Goal: Transaction & Acquisition: Purchase product/service

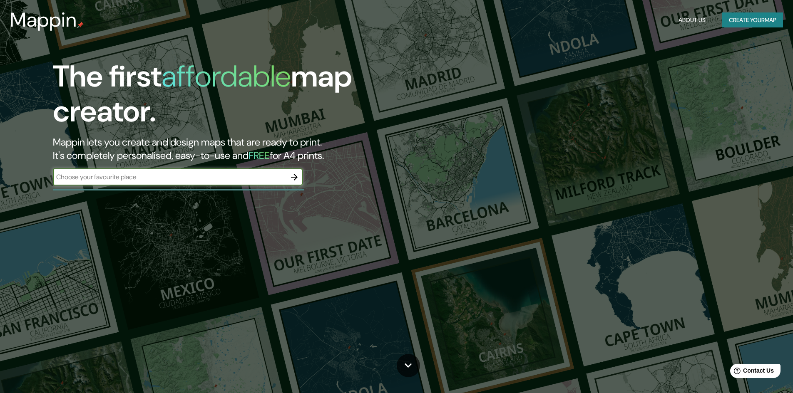
click at [165, 176] on input "text" at bounding box center [169, 177] width 233 height 10
type input "chile"
click at [293, 176] on icon "button" at bounding box center [294, 177] width 10 height 10
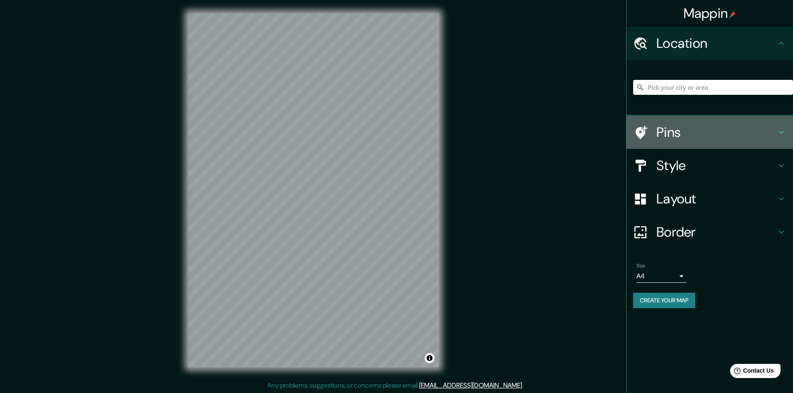
click at [671, 138] on h4 "Pins" at bounding box center [716, 132] width 120 height 17
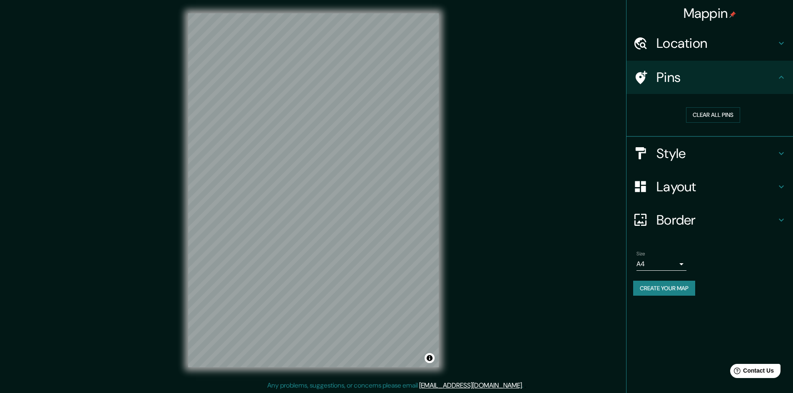
click at [673, 151] on h4 "Style" at bounding box center [716, 153] width 120 height 17
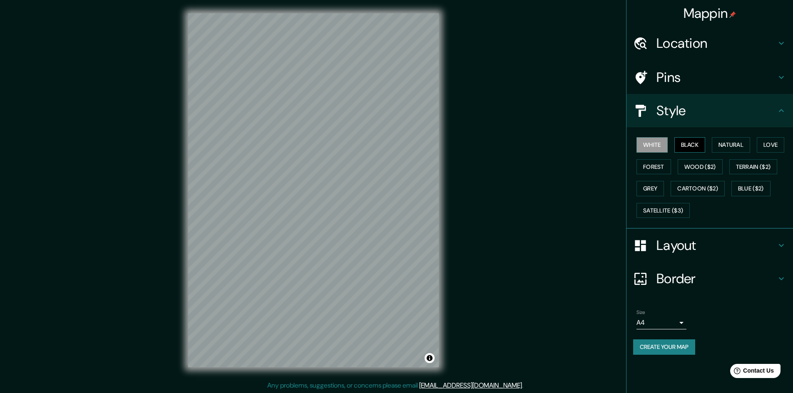
click at [684, 146] on button "Black" at bounding box center [689, 144] width 31 height 15
click at [723, 146] on button "Natural" at bounding box center [731, 144] width 38 height 15
click at [662, 144] on button "White" at bounding box center [651, 144] width 31 height 15
click at [651, 169] on button "Forest" at bounding box center [653, 166] width 35 height 15
click at [707, 164] on button "Wood ($2)" at bounding box center [700, 166] width 45 height 15
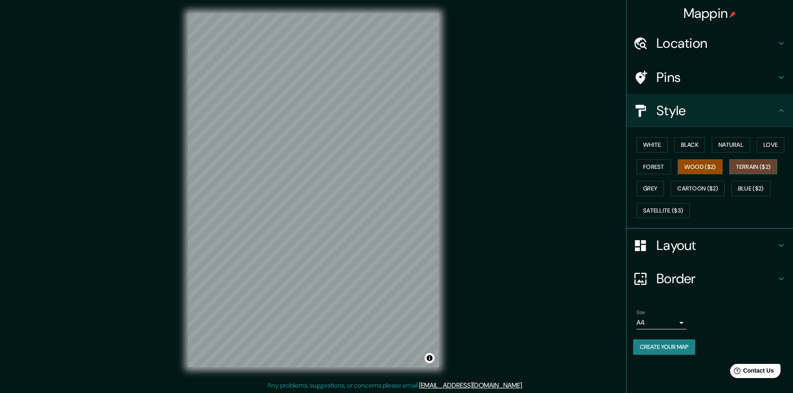
click at [766, 163] on button "Terrain ($2)" at bounding box center [753, 166] width 48 height 15
click at [698, 167] on button "Wood ($2)" at bounding box center [700, 166] width 45 height 15
click at [652, 185] on button "Grey" at bounding box center [649, 188] width 27 height 15
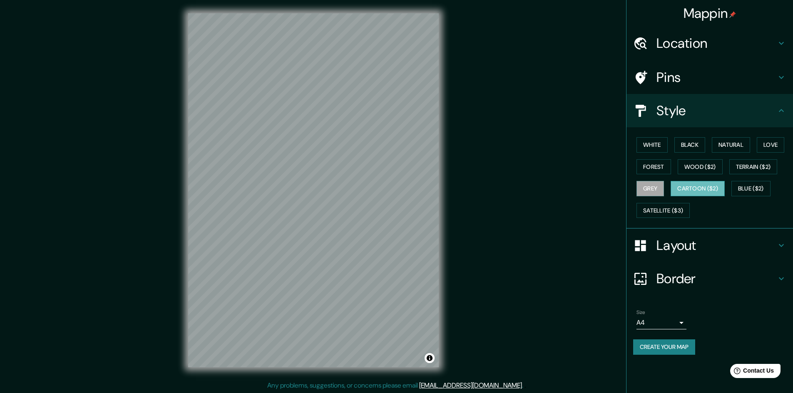
click at [711, 185] on button "Cartoon ($2)" at bounding box center [698, 188] width 54 height 15
click at [756, 185] on button "Blue ($2)" at bounding box center [750, 188] width 39 height 15
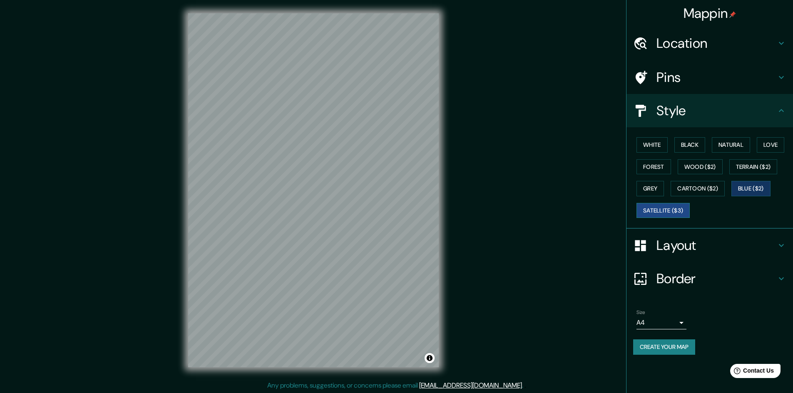
click at [671, 206] on button "Satellite ($3)" at bounding box center [662, 210] width 53 height 15
click at [659, 146] on button "White" at bounding box center [651, 144] width 31 height 15
click at [684, 246] on h4 "Layout" at bounding box center [716, 245] width 120 height 17
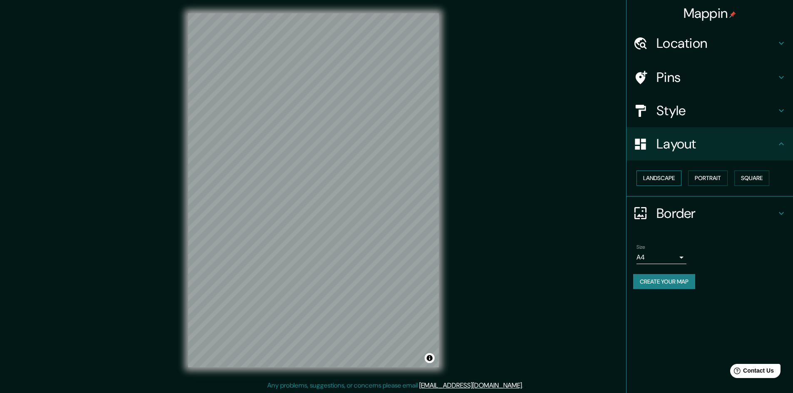
click at [665, 183] on button "Landscape" at bounding box center [658, 178] width 45 height 15
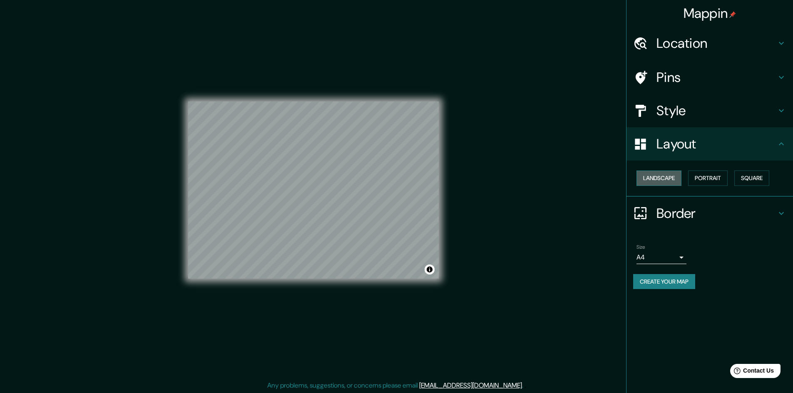
click at [668, 181] on button "Landscape" at bounding box center [658, 178] width 45 height 15
click at [712, 178] on button "Portrait" at bounding box center [708, 178] width 40 height 15
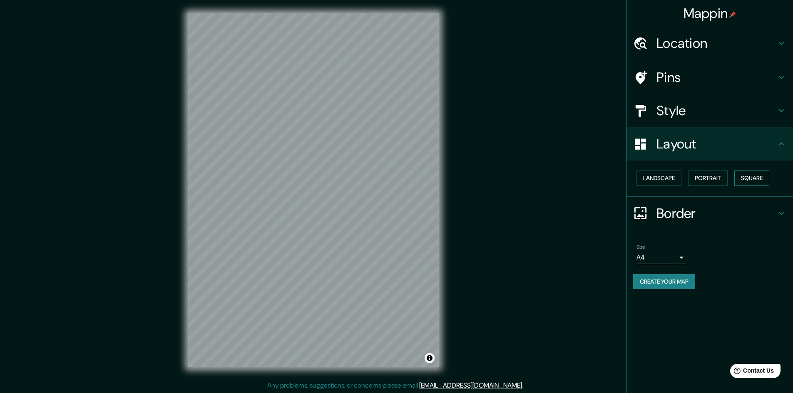
click at [747, 178] on button "Square" at bounding box center [751, 178] width 35 height 15
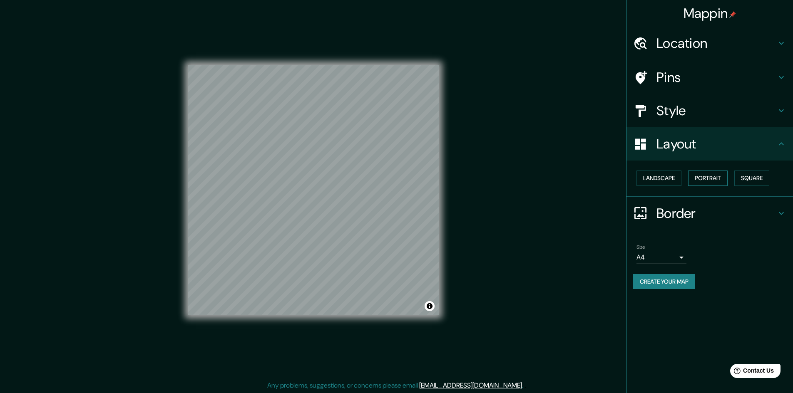
click at [711, 180] on button "Portrait" at bounding box center [708, 178] width 40 height 15
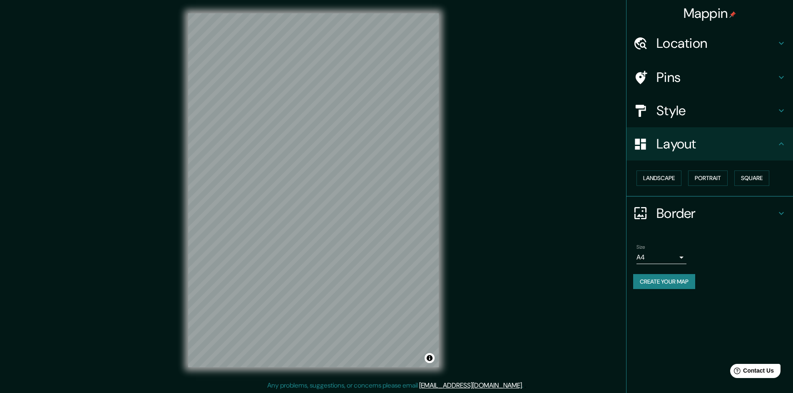
click at [662, 209] on h4 "Border" at bounding box center [716, 213] width 120 height 17
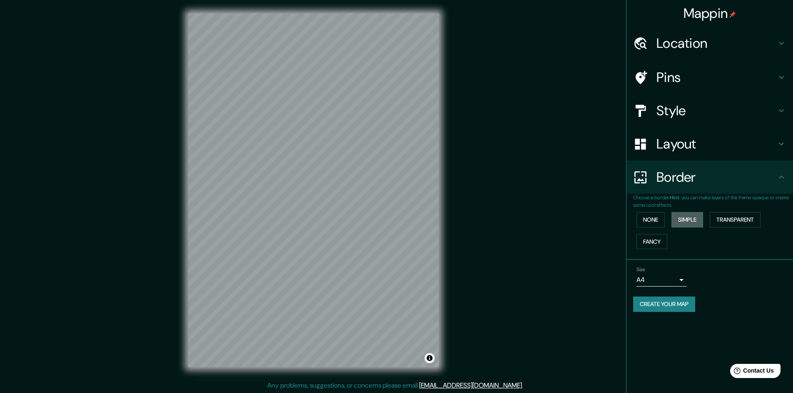
click at [693, 218] on button "Simple" at bounding box center [687, 219] width 32 height 15
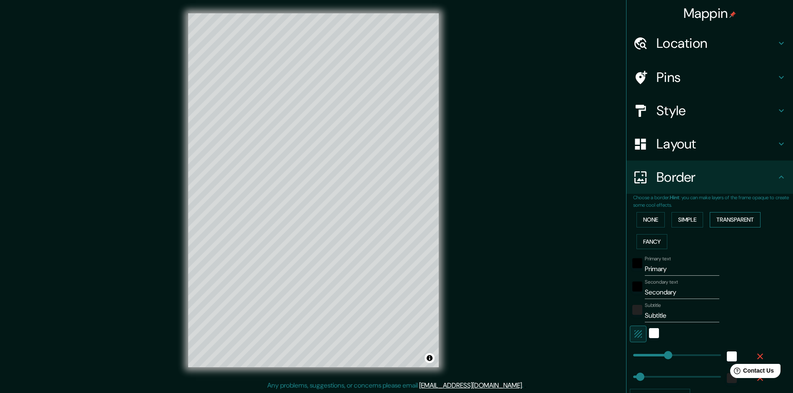
click at [729, 216] on button "Transparent" at bounding box center [735, 219] width 51 height 15
click at [645, 240] on button "Fancy" at bounding box center [651, 241] width 31 height 15
click at [644, 220] on button "None" at bounding box center [650, 219] width 28 height 15
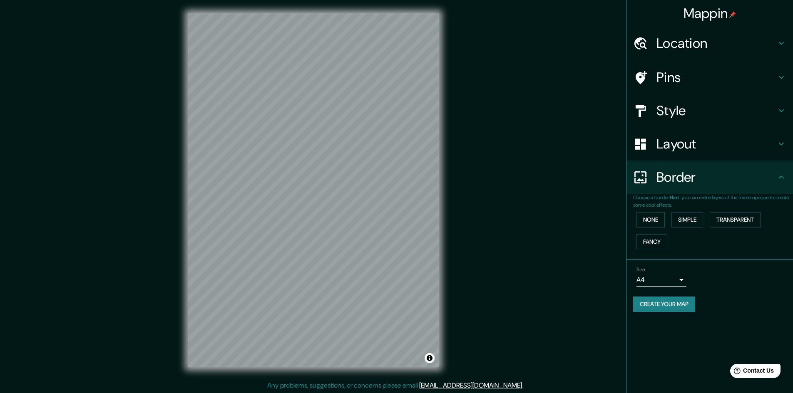
click at [672, 65] on div "Pins" at bounding box center [709, 77] width 167 height 33
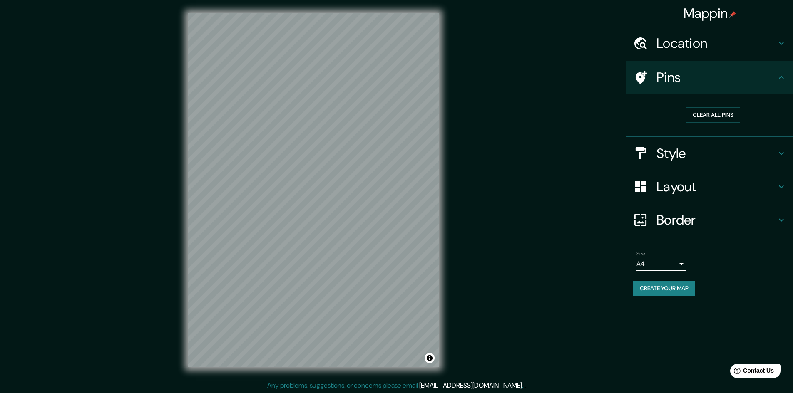
click at [678, 60] on ul "Location Pins Clear all pins Style Layout Border Choose a border. Hint : you ca…" at bounding box center [709, 166] width 167 height 279
click at [685, 52] on div "Location" at bounding box center [709, 43] width 167 height 33
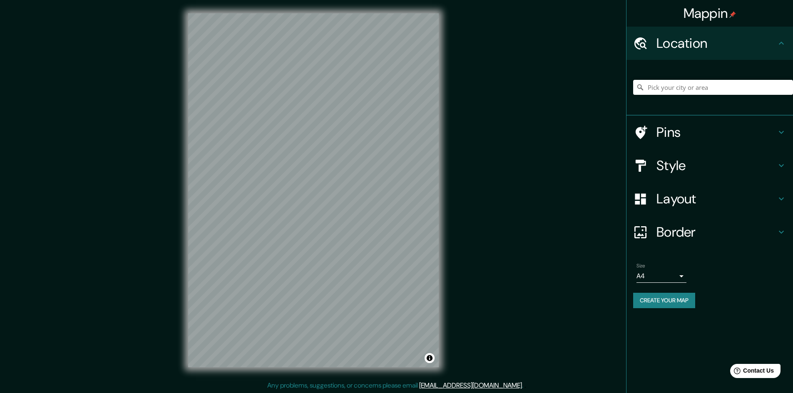
click at [737, 53] on div "Location" at bounding box center [709, 43] width 167 height 33
click at [674, 172] on h4 "Style" at bounding box center [716, 165] width 120 height 17
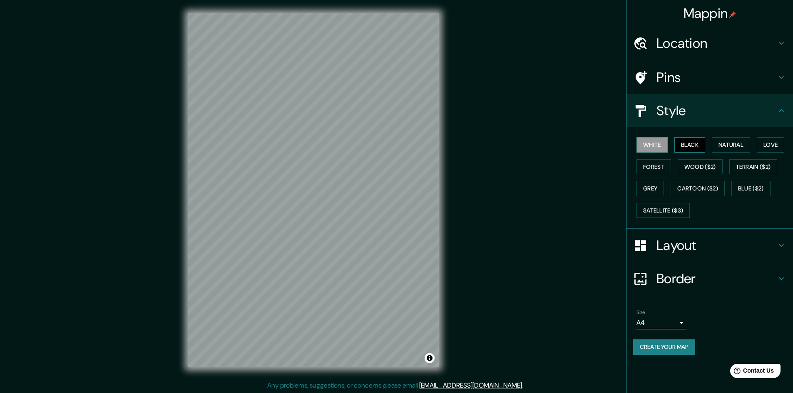
click at [680, 142] on button "Black" at bounding box center [689, 144] width 31 height 15
click at [645, 149] on button "White" at bounding box center [651, 144] width 31 height 15
click at [728, 147] on button "Natural" at bounding box center [731, 144] width 38 height 15
click at [761, 149] on button "Love" at bounding box center [770, 144] width 27 height 15
click at [760, 169] on button "Terrain ($2)" at bounding box center [753, 166] width 48 height 15
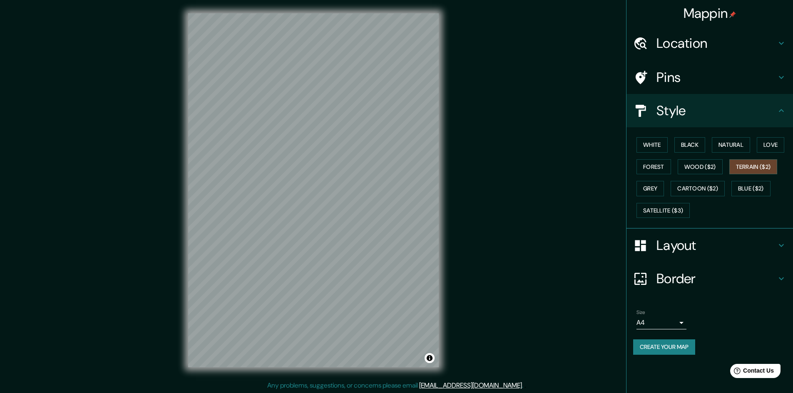
click at [731, 174] on div "White Black Natural Love Forest Wood ($2) Terrain ($2) Grey Cartoon ($2) Blue (…" at bounding box center [713, 177] width 160 height 87
click at [697, 190] on button "Cartoon ($2)" at bounding box center [698, 188] width 54 height 15
click at [657, 187] on button "Grey" at bounding box center [649, 188] width 27 height 15
click at [657, 209] on button "Satellite ($3)" at bounding box center [662, 210] width 53 height 15
click at [750, 187] on button "Blue ($2)" at bounding box center [750, 188] width 39 height 15
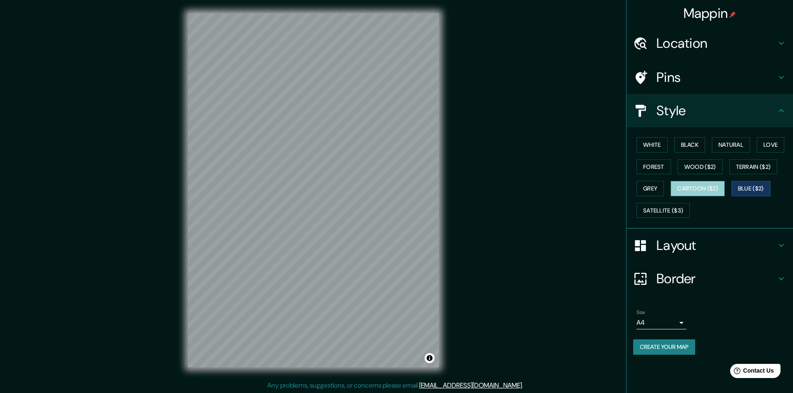
click at [690, 183] on button "Cartoon ($2)" at bounding box center [698, 188] width 54 height 15
click at [649, 186] on button "Grey" at bounding box center [649, 188] width 27 height 15
click at [712, 167] on button "Wood ($2)" at bounding box center [700, 166] width 45 height 15
click at [656, 166] on button "Forest" at bounding box center [653, 166] width 35 height 15
click at [697, 163] on button "Wood ($2)" at bounding box center [700, 166] width 45 height 15
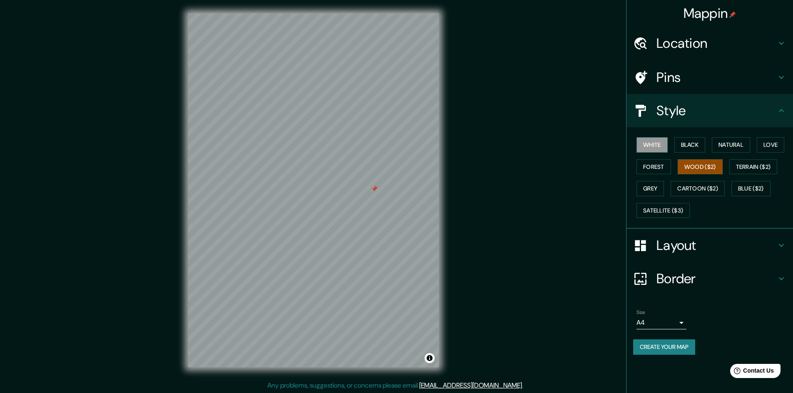
click at [645, 149] on button "White" at bounding box center [651, 144] width 31 height 15
click at [375, 189] on div at bounding box center [374, 189] width 7 height 7
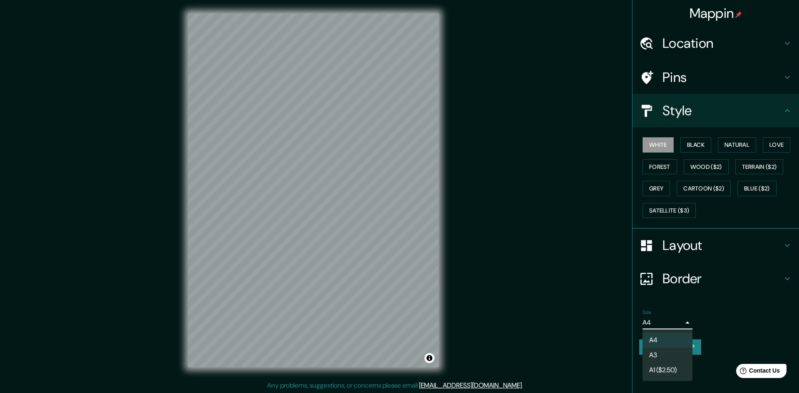
click at [672, 325] on body "Mappin Location Pins Style White Black Natural Love Forest Wood ($2) Terrain ($…" at bounding box center [399, 196] width 799 height 393
click at [717, 325] on div at bounding box center [399, 196] width 799 height 393
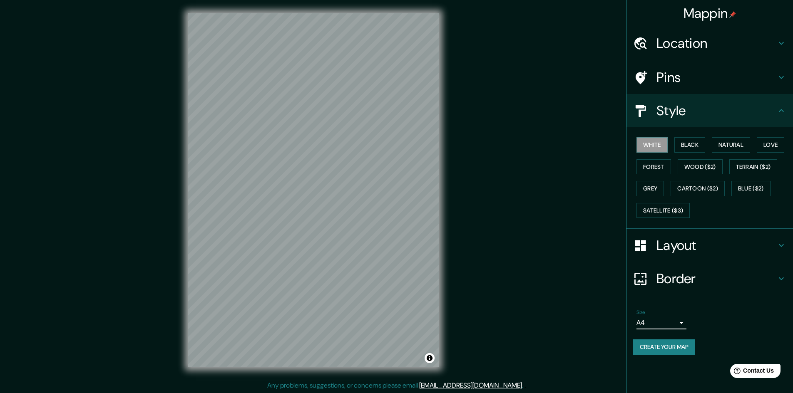
click at [688, 351] on button "Create your map" at bounding box center [664, 347] width 62 height 15
click at [661, 347] on button "Create your map" at bounding box center [664, 347] width 62 height 15
click at [641, 336] on div "Size A4 single Create your map" at bounding box center [709, 333] width 153 height 55
click at [643, 346] on button "Create your map" at bounding box center [664, 347] width 62 height 15
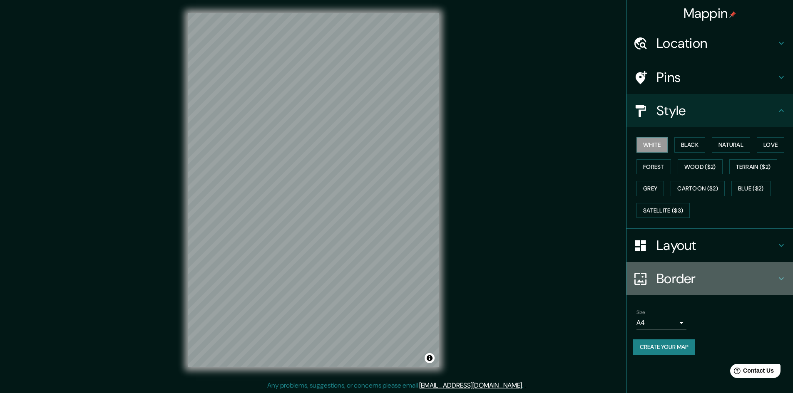
click at [711, 279] on h4 "Border" at bounding box center [716, 279] width 120 height 17
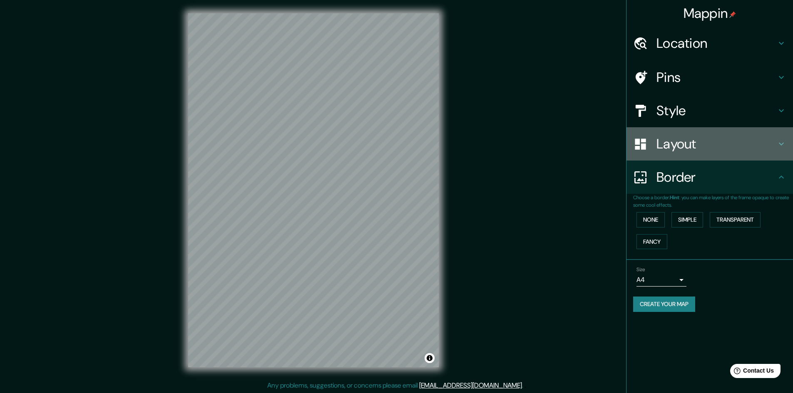
click at [694, 147] on h4 "Layout" at bounding box center [716, 144] width 120 height 17
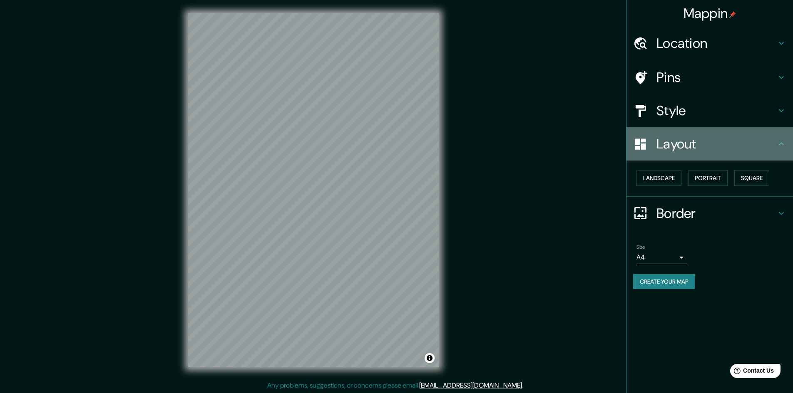
click at [693, 143] on h4 "Layout" at bounding box center [716, 144] width 120 height 17
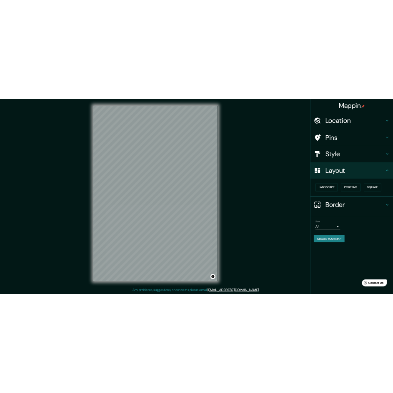
scroll to position [1, 0]
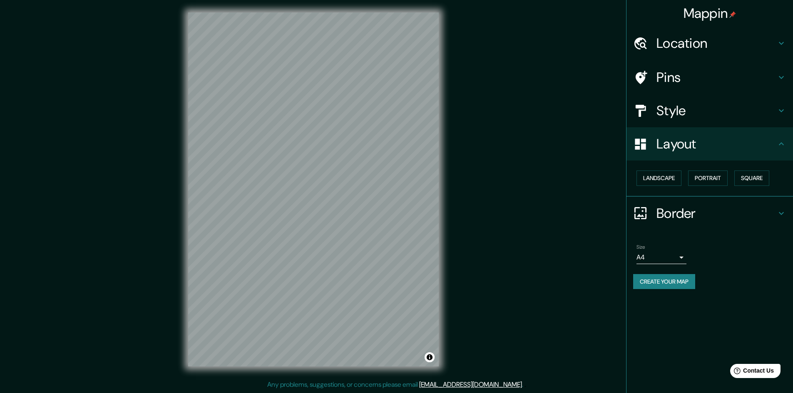
click at [674, 258] on body "Mappin Location Pins Style Layout Landscape Portrait Square Border Choose a bor…" at bounding box center [396, 195] width 793 height 393
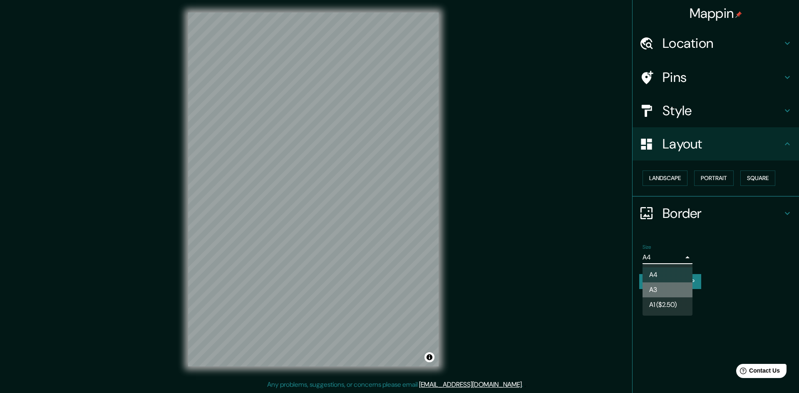
click at [657, 287] on li "A3" at bounding box center [668, 290] width 50 height 15
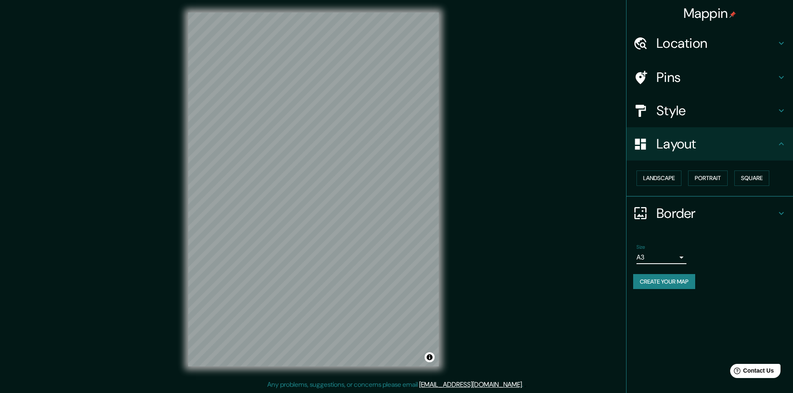
click at [664, 260] on body "Mappin Location Pins Style Layout Landscape Portrait Square Border Choose a bor…" at bounding box center [396, 195] width 793 height 393
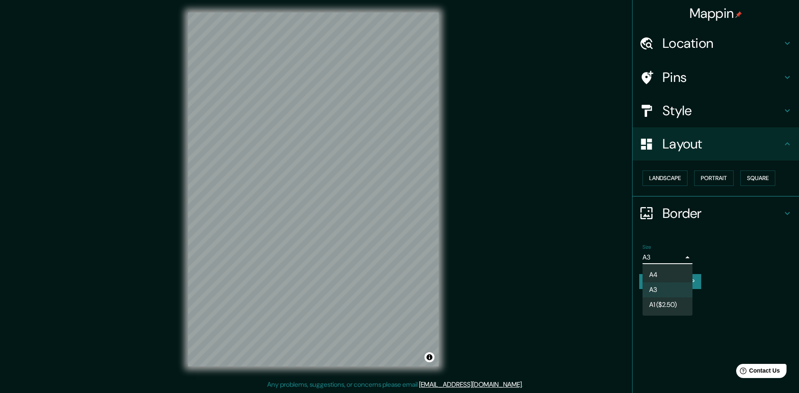
click at [656, 268] on li "A4" at bounding box center [668, 275] width 50 height 15
type input "single"
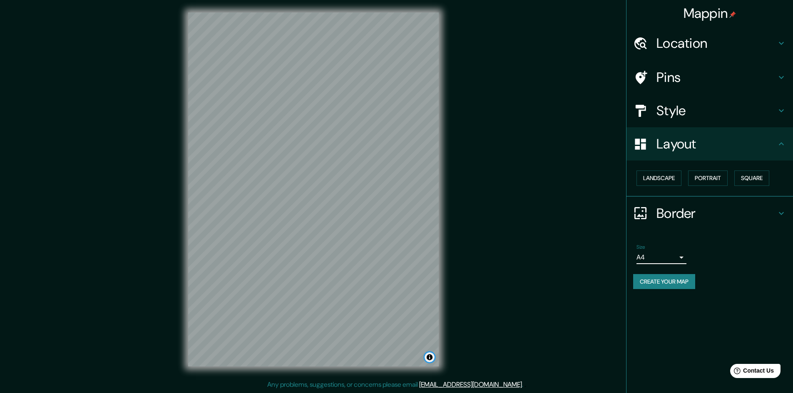
click at [430, 360] on button "Toggle attribution" at bounding box center [430, 358] width 10 height 10
click at [669, 299] on div "Mappin Location Pins Style Layout Landscape Portrait Square Border Choose a bor…" at bounding box center [709, 196] width 167 height 393
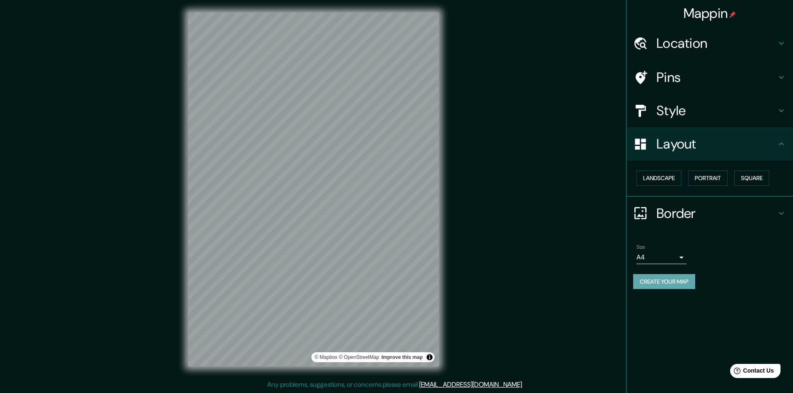
click at [674, 284] on button "Create your map" at bounding box center [664, 281] width 62 height 15
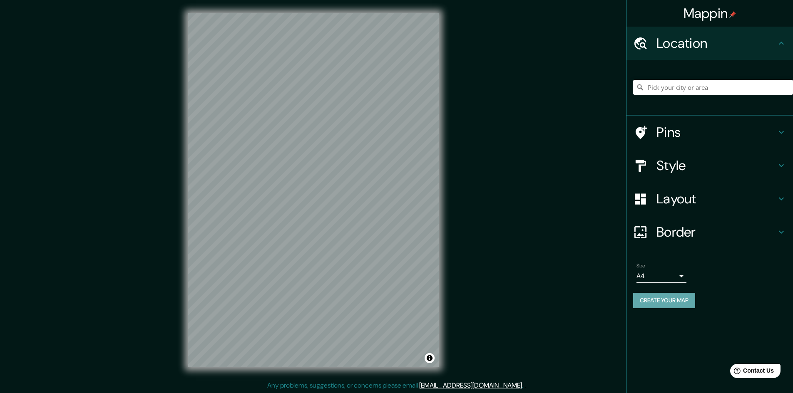
click at [647, 302] on button "Create your map" at bounding box center [664, 300] width 62 height 15
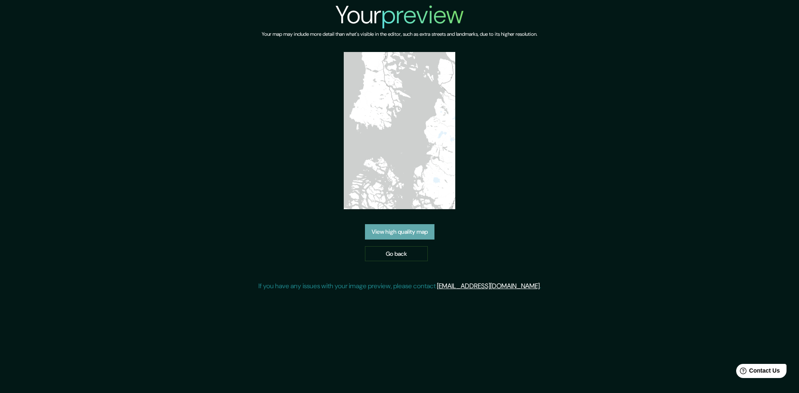
click at [413, 235] on link "View high quality map" at bounding box center [400, 231] width 70 height 15
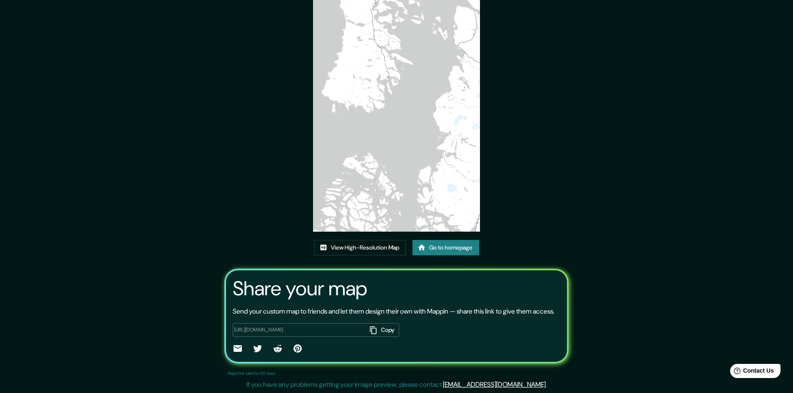
scroll to position [51, 0]
drag, startPoint x: 323, startPoint y: 300, endPoint x: 476, endPoint y: 298, distance: 152.8
click at [469, 307] on p "Send your custom map to friends and let them design their own with Mappin — sha…" at bounding box center [394, 312] width 322 height 10
drag, startPoint x: 477, startPoint y: 298, endPoint x: 550, endPoint y: 300, distance: 73.7
click at [550, 307] on p "Send your custom map to friends and let them design their own with Mappin — sha…" at bounding box center [394, 312] width 322 height 10
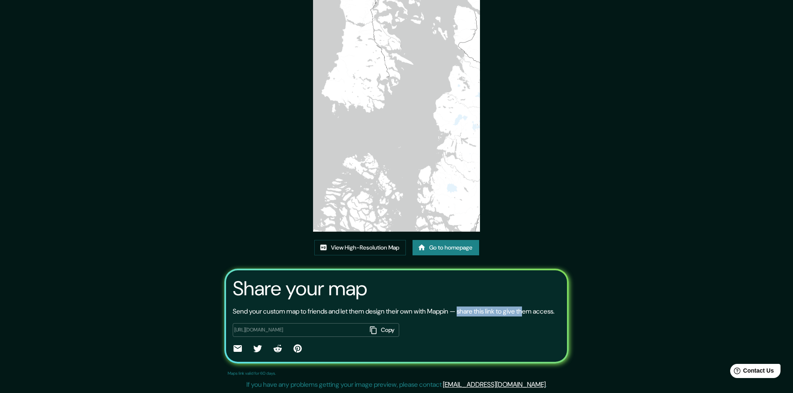
drag, startPoint x: 501, startPoint y: 302, endPoint x: 418, endPoint y: 276, distance: 87.0
click at [501, 307] on p "Send your custom map to friends and let them design their own with Mappin — sha…" at bounding box center [394, 312] width 322 height 10
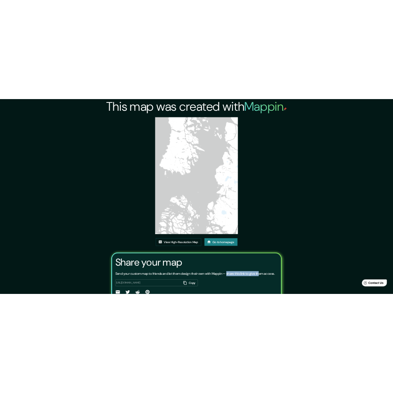
scroll to position [0, 0]
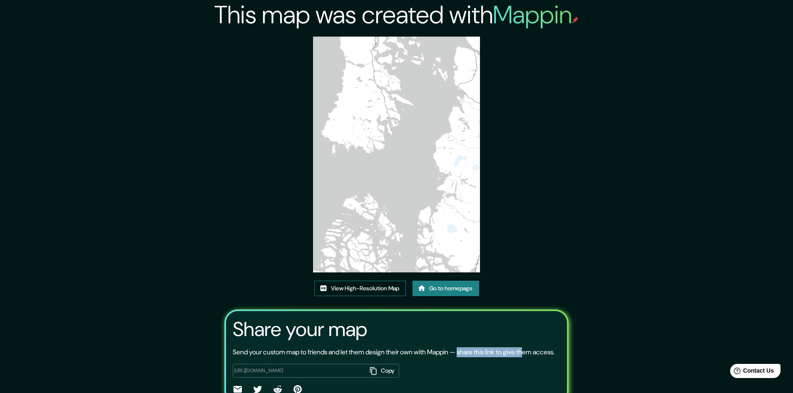
click at [381, 287] on link "View High-Resolution Map" at bounding box center [360, 288] width 92 height 15
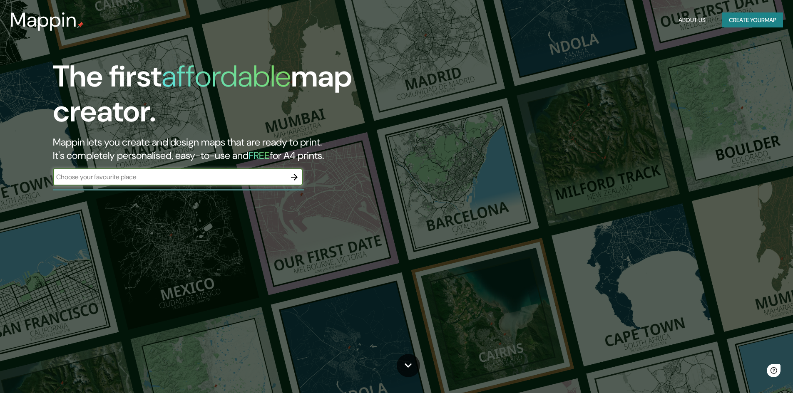
drag, startPoint x: 142, startPoint y: 170, endPoint x: 136, endPoint y: 174, distance: 7.1
click at [137, 173] on div "​" at bounding box center [178, 177] width 250 height 17
click at [136, 174] on input "text" at bounding box center [169, 177] width 233 height 10
type input "chile"
click at [298, 181] on icon "button" at bounding box center [294, 177] width 10 height 10
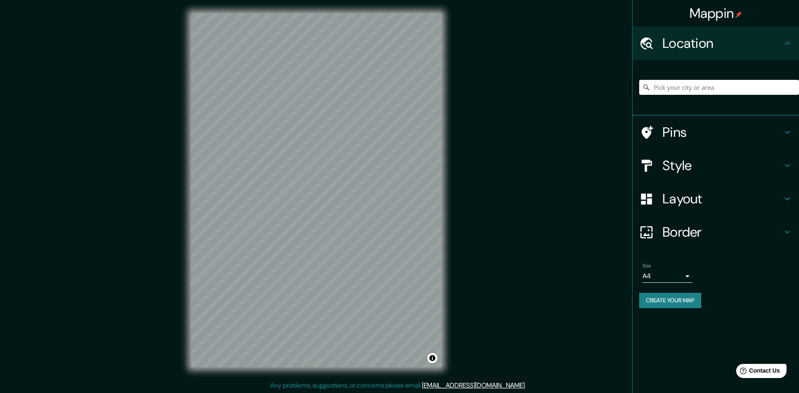
click at [669, 278] on body "Mappin Location Pins Style Layout Border Choose a border. Hint : you can make l…" at bounding box center [399, 196] width 799 height 393
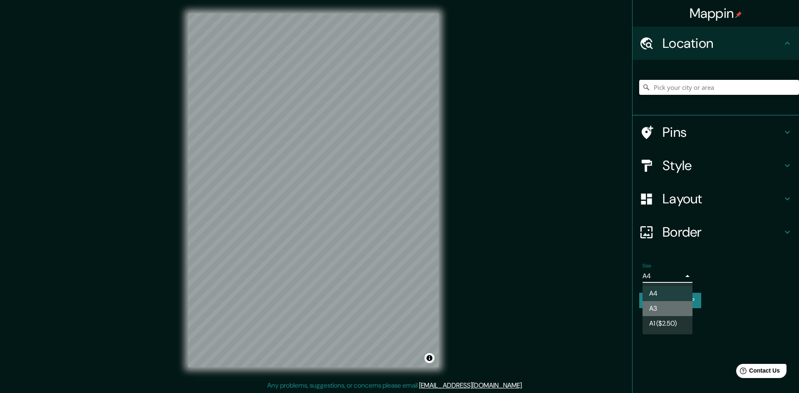
click at [659, 310] on li "A3" at bounding box center [668, 308] width 50 height 15
drag, startPoint x: 666, startPoint y: 278, endPoint x: 663, endPoint y: 268, distance: 10.4
click at [665, 278] on body "Mappin Location Pins Style Layout Border Choose a border. Hint : you can make l…" at bounding box center [399, 196] width 799 height 393
click at [658, 295] on li "A4" at bounding box center [668, 293] width 50 height 15
type input "single"
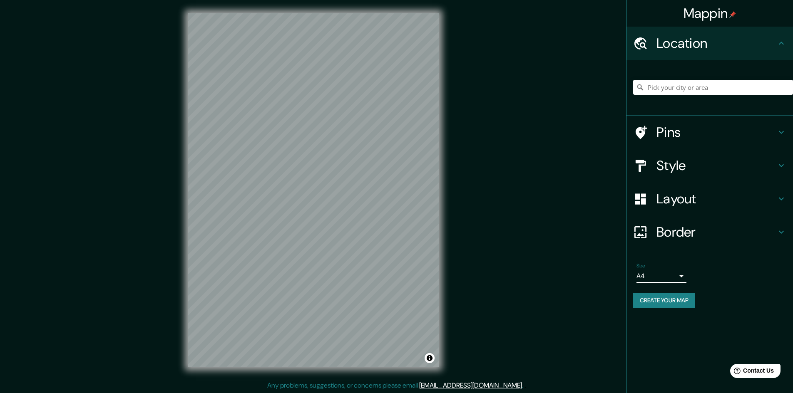
click at [672, 167] on h4 "Style" at bounding box center [716, 165] width 120 height 17
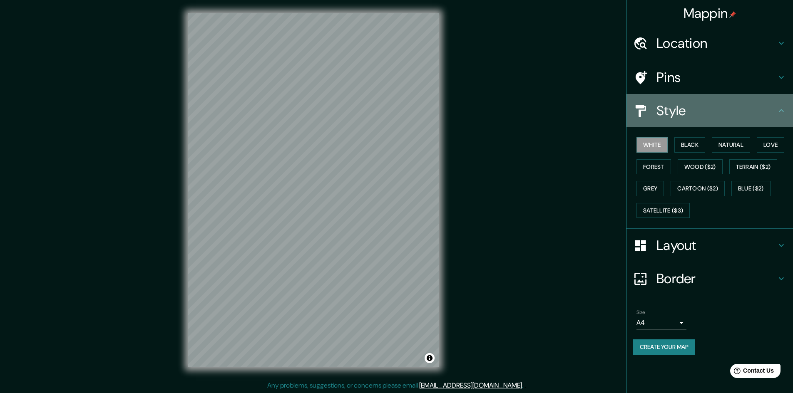
click at [687, 119] on div "Style" at bounding box center [709, 110] width 167 height 33
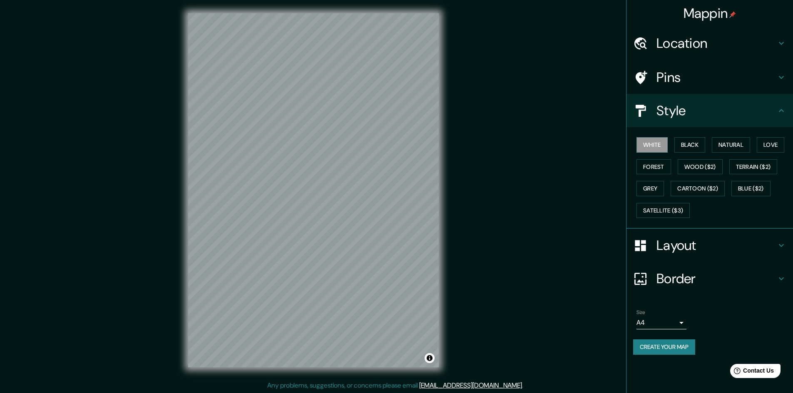
click at [656, 243] on h4 "Layout" at bounding box center [716, 245] width 120 height 17
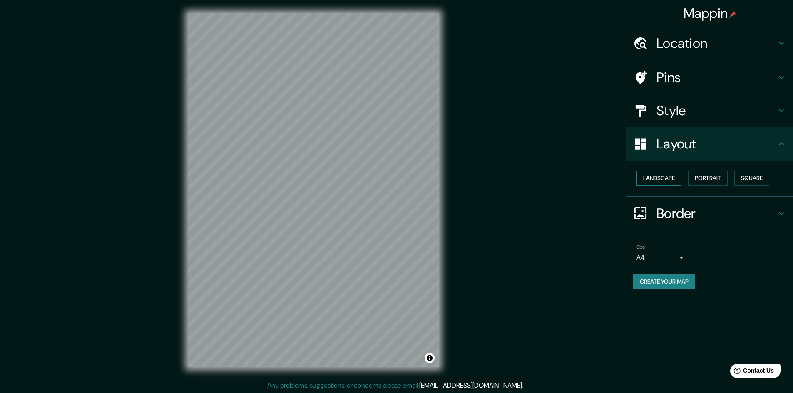
click at [670, 179] on button "Landscape" at bounding box center [658, 178] width 45 height 15
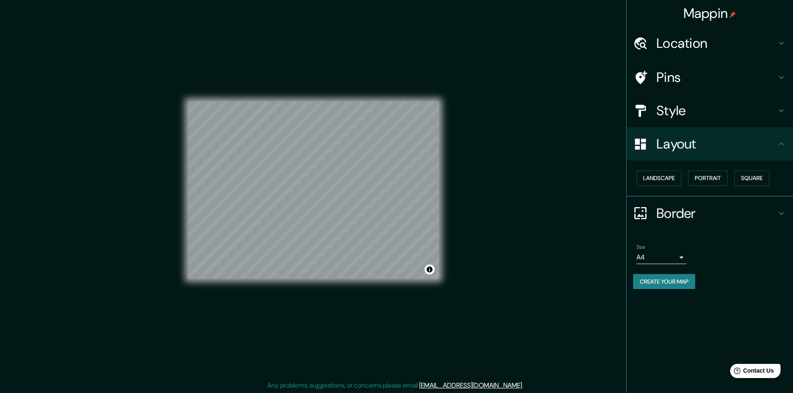
click at [671, 289] on button "Create your map" at bounding box center [664, 281] width 62 height 15
